Goal: Find specific page/section: Find specific page/section

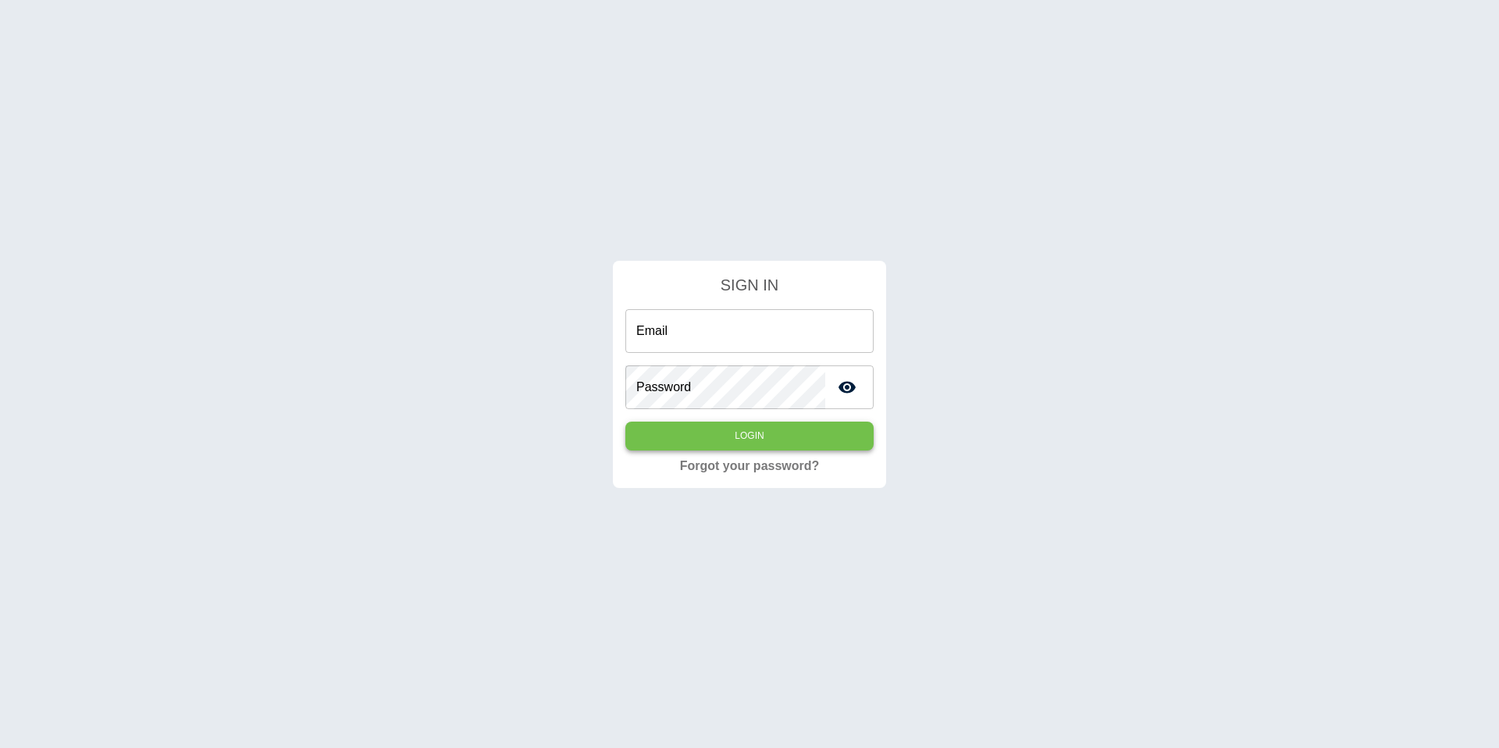
type input "**********"
click at [787, 444] on button "Login" at bounding box center [749, 436] width 248 height 29
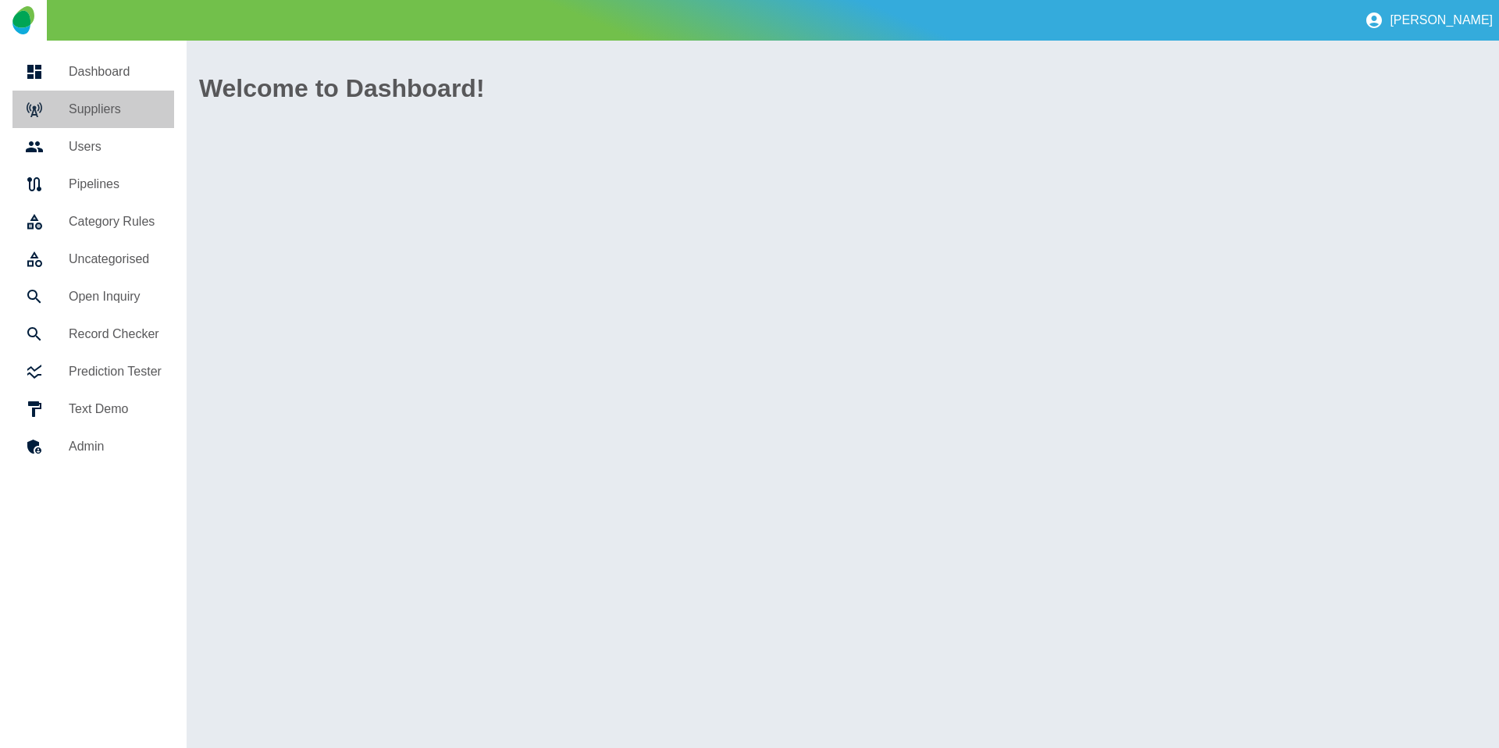
click at [94, 118] on h5 "Suppliers" at bounding box center [115, 109] width 93 height 19
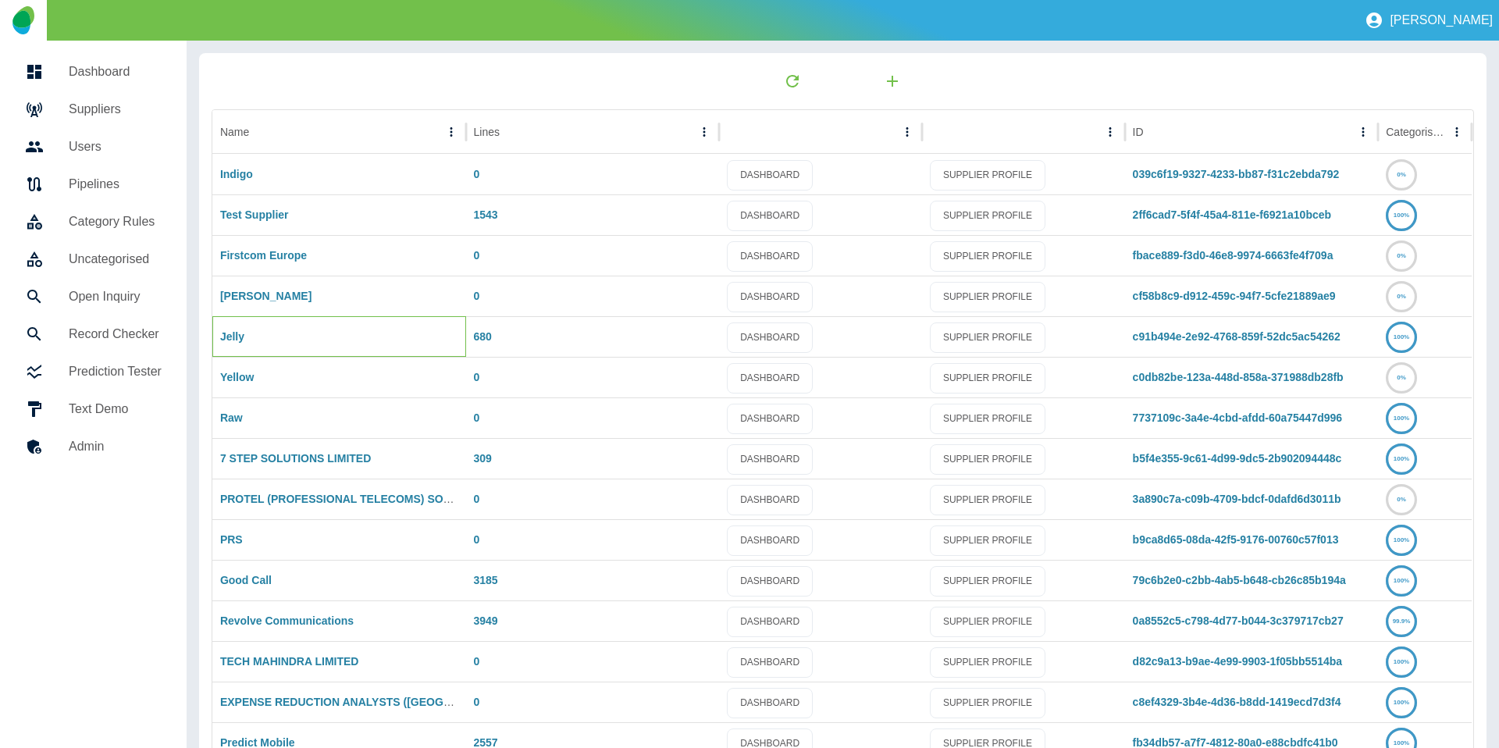
click at [222, 347] on div "Jelly" at bounding box center [339, 336] width 254 height 41
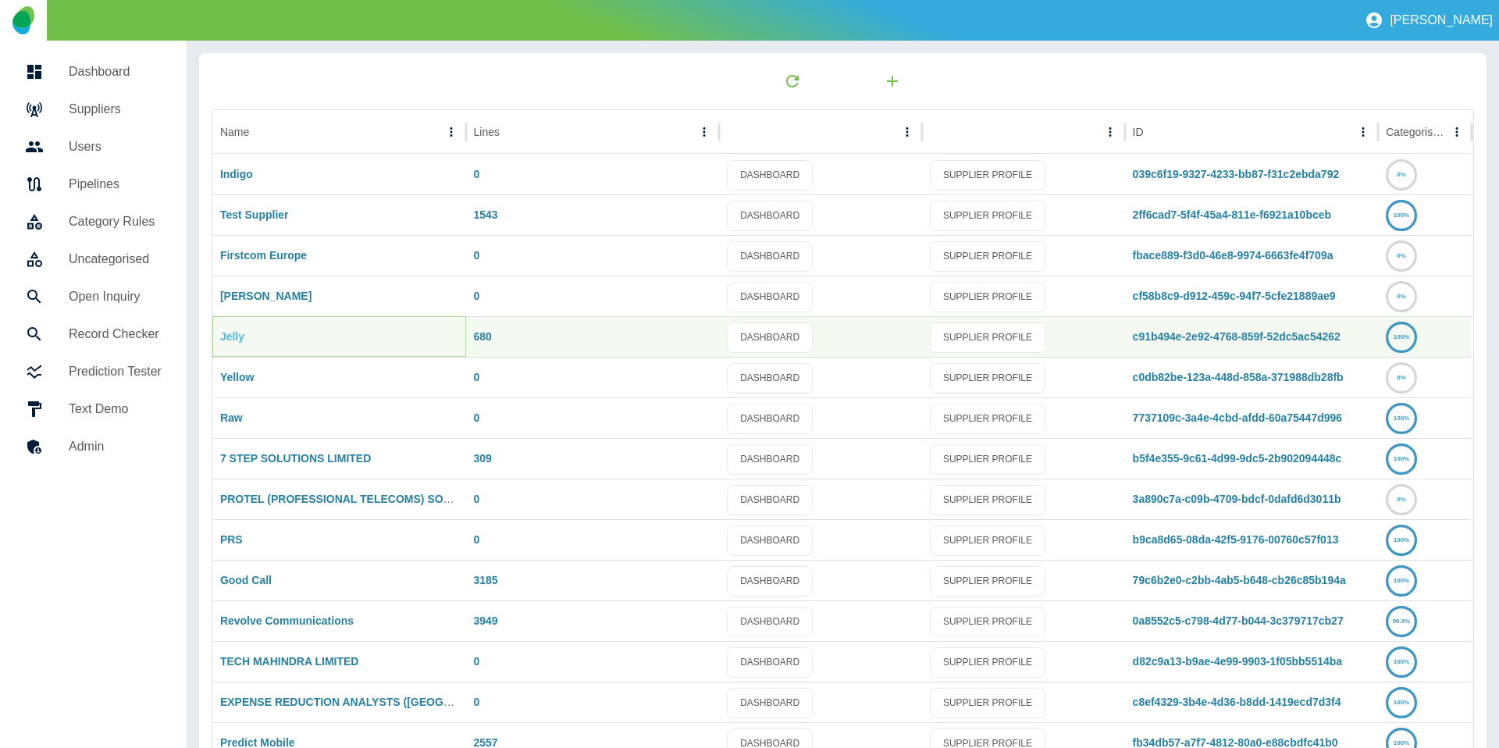
click at [233, 332] on link "Jelly" at bounding box center [232, 336] width 24 height 12
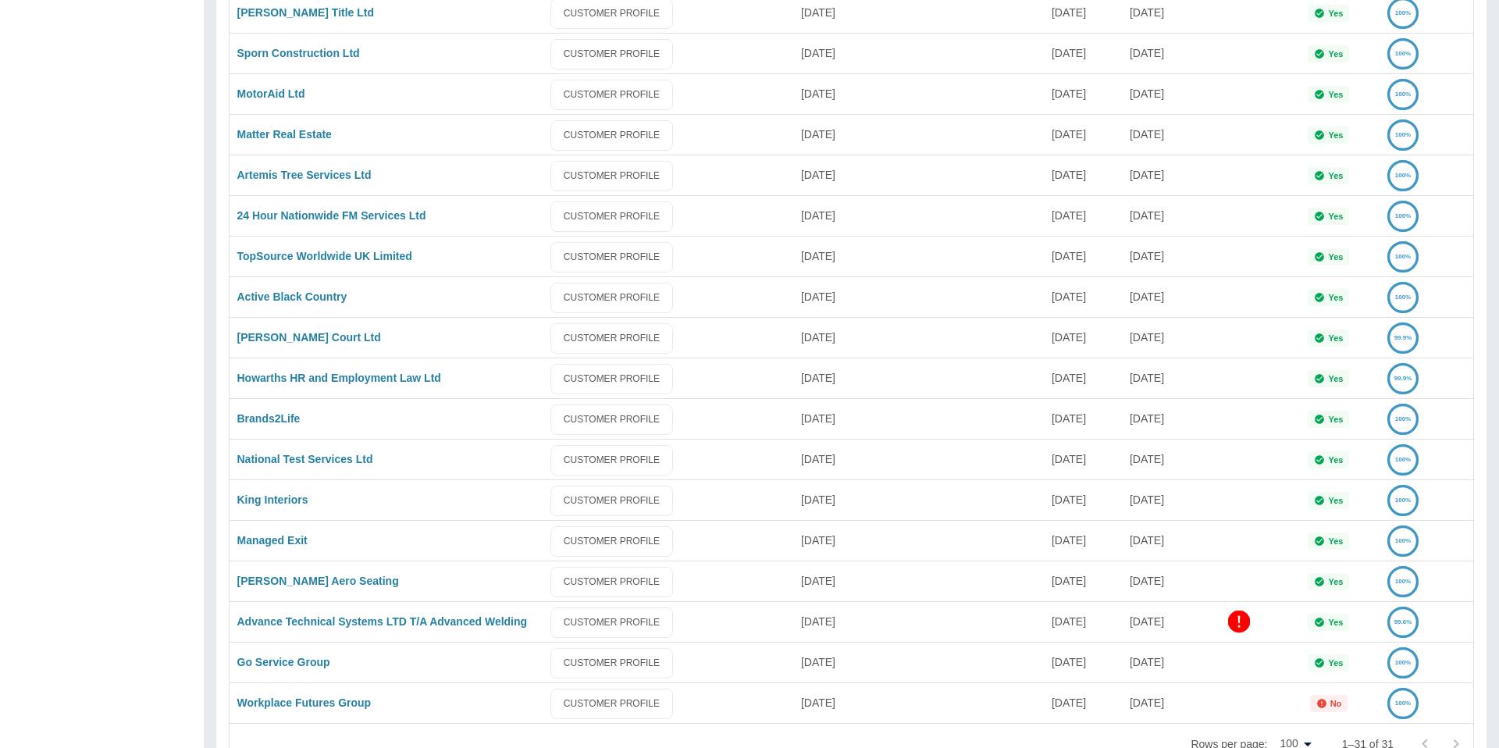
scroll to position [766, 0]
